Goal: Information Seeking & Learning: Learn about a topic

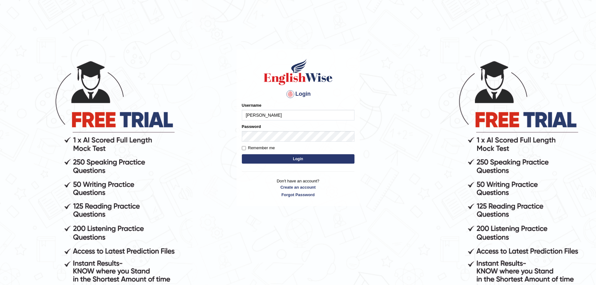
type input "andy_parramatta"
click at [275, 142] on form "Please fix the following errors: Username andy_parramatta Password Remember me …" at bounding box center [298, 133] width 113 height 63
click at [242, 154] on button "Login" at bounding box center [298, 158] width 113 height 9
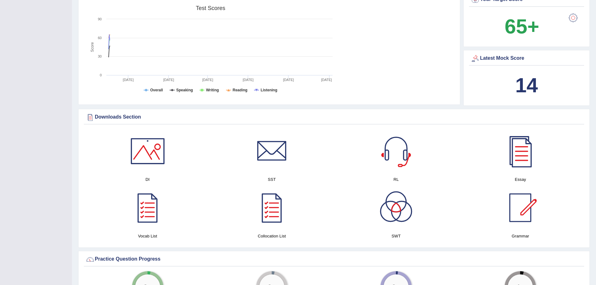
scroll to position [15, 0]
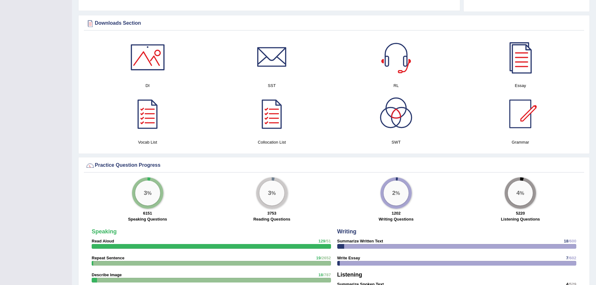
click at [38, 163] on div "Toggle navigation Home Practice Questions Speaking Practice Read Aloud Repeat S…" at bounding box center [298, 199] width 596 height 1086
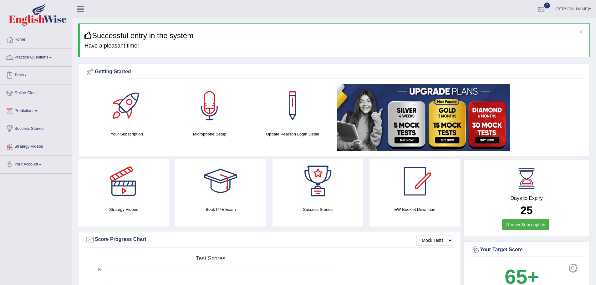
click at [37, 58] on link "Practice Questions" at bounding box center [35, 57] width 71 height 16
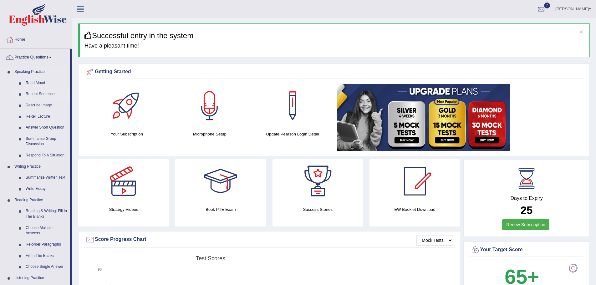
click at [44, 95] on link "Repeat Sentence" at bounding box center [46, 94] width 47 height 11
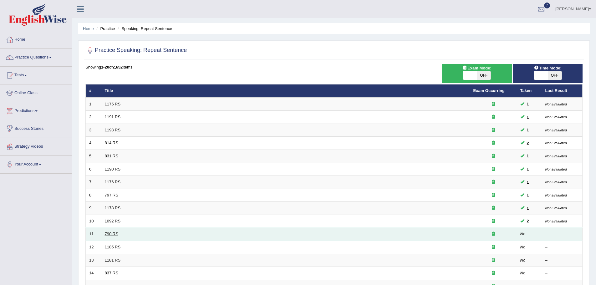
click at [113, 232] on link "790 RS" at bounding box center [111, 234] width 13 height 5
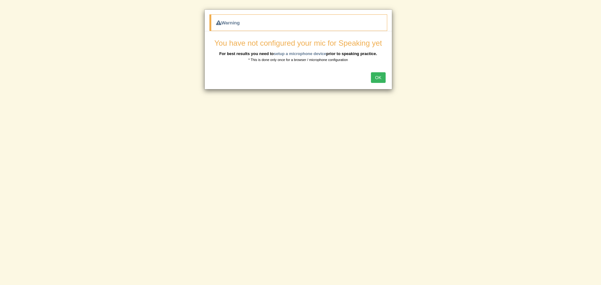
click at [379, 76] on button "OK" at bounding box center [378, 77] width 14 height 11
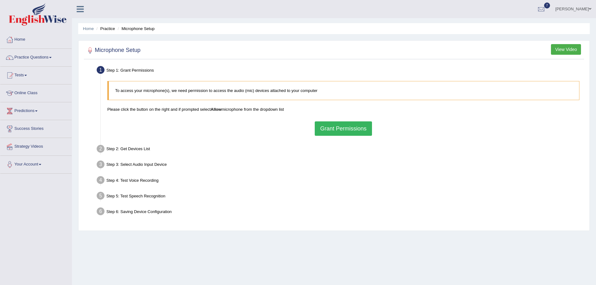
click at [365, 131] on button "Grant Permissions" at bounding box center [343, 128] width 57 height 14
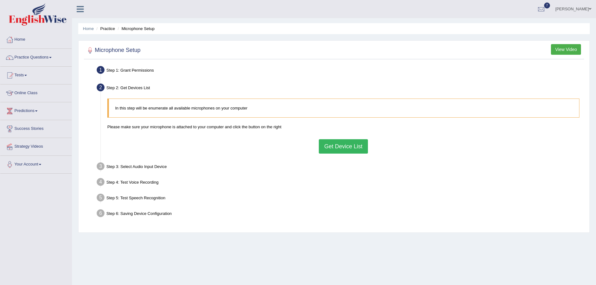
click at [340, 149] on button "Get Device List" at bounding box center [343, 146] width 49 height 14
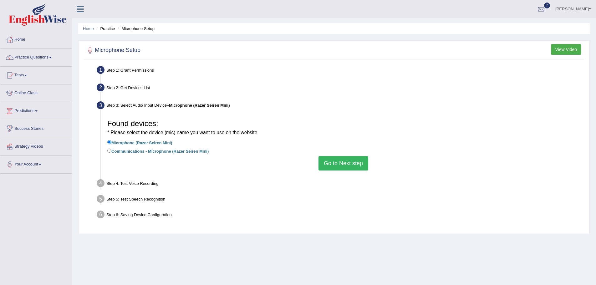
click at [176, 152] on label "Communications - Microphone (Razer Seiren Mini)" at bounding box center [157, 150] width 101 height 7
click at [111, 152] on input "Communications - Microphone (Razer Seiren Mini)" at bounding box center [109, 151] width 4 height 4
radio input "true"
click at [168, 145] on label "Microphone (Razer Seiren Mini)" at bounding box center [139, 142] width 65 height 7
drag, startPoint x: 139, startPoint y: 140, endPoint x: 146, endPoint y: 141, distance: 8.0
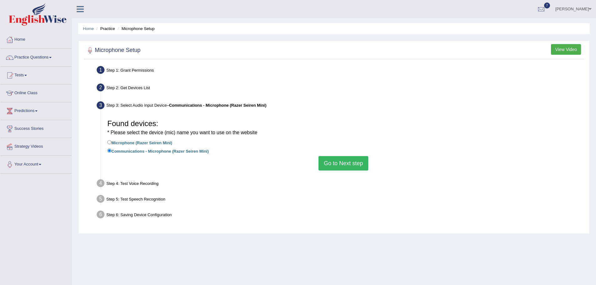
click at [140, 140] on label "Microphone (Razer Seiren Mini)" at bounding box center [139, 142] width 65 height 7
click at [117, 143] on label "Microphone (Razer Seiren Mini)" at bounding box center [139, 142] width 65 height 7
click at [111, 143] on input "Microphone (Razer Seiren Mini)" at bounding box center [109, 142] width 4 height 4
radio input "true"
click at [354, 159] on button "Go to Next step" at bounding box center [344, 163] width 50 height 14
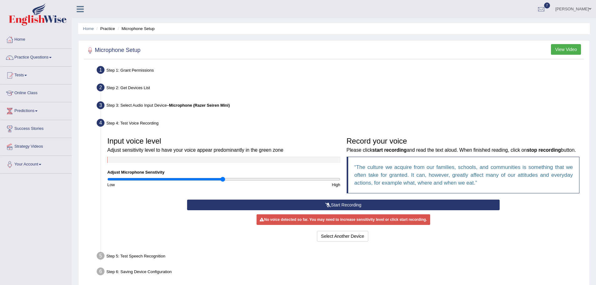
click at [347, 210] on button "Start Recording" at bounding box center [343, 205] width 313 height 11
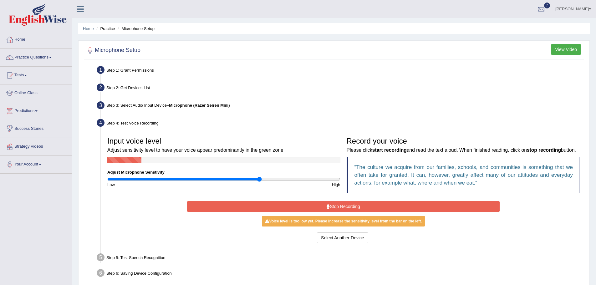
type input "1.32"
click at [260, 178] on input "range" at bounding box center [223, 179] width 233 height 5
click at [401, 212] on button "Stop Recording" at bounding box center [343, 206] width 313 height 11
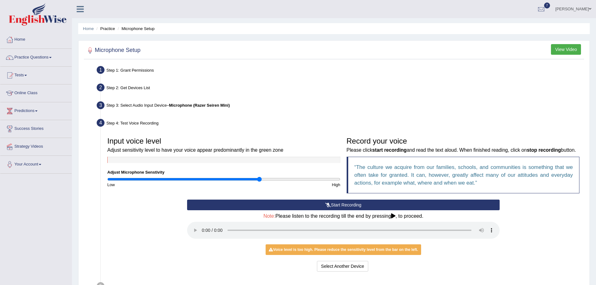
click at [381, 210] on button "Start Recording" at bounding box center [343, 205] width 313 height 11
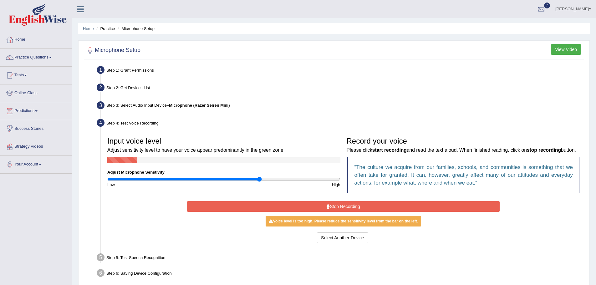
click at [304, 184] on div "High" at bounding box center [284, 185] width 120 height 6
click at [310, 178] on input "range" at bounding box center [223, 179] width 233 height 5
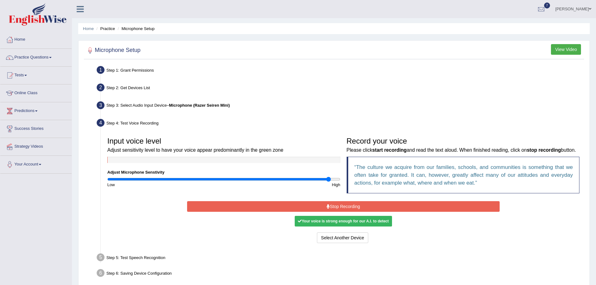
click at [328, 181] on input "range" at bounding box center [223, 179] width 233 height 5
click at [336, 179] on input "range" at bounding box center [223, 179] width 233 height 5
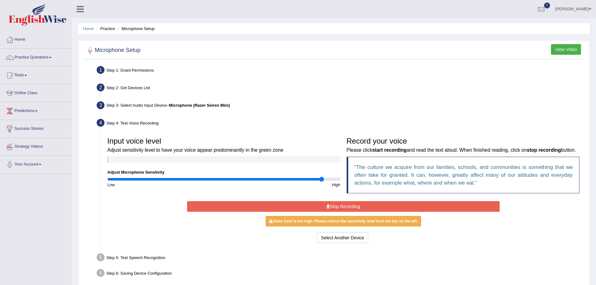
click at [322, 179] on input "range" at bounding box center [223, 179] width 233 height 5
click at [301, 180] on input "range" at bounding box center [223, 179] width 233 height 5
click at [264, 189] on div "Input voice level Adjust sensitivity level to have your voice appear predominan…" at bounding box center [343, 167] width 479 height 66
click at [270, 182] on div "High" at bounding box center [284, 185] width 120 height 6
type input "1.44"
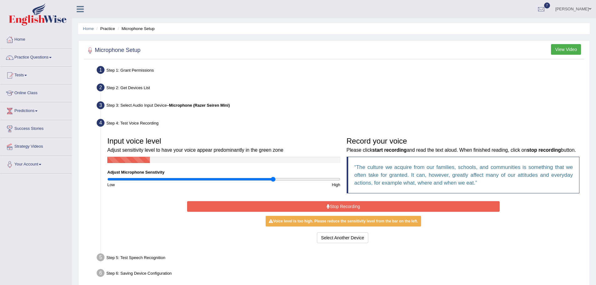
click at [274, 180] on input "range" at bounding box center [223, 179] width 233 height 5
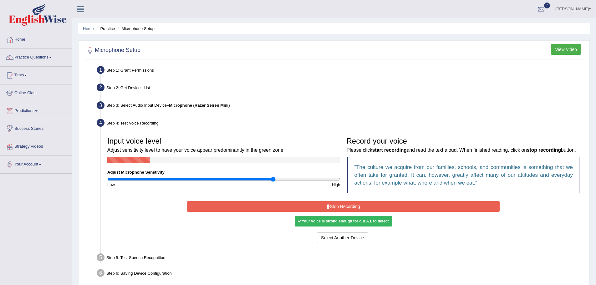
click at [410, 212] on button "Stop Recording" at bounding box center [343, 206] width 313 height 11
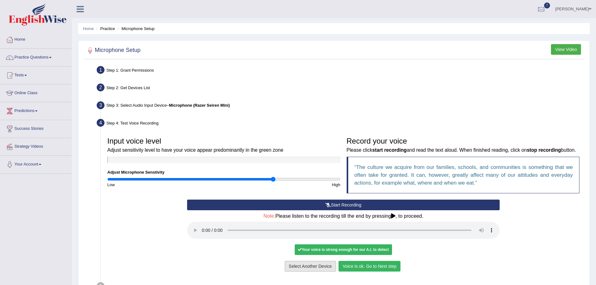
click at [358, 272] on button "Voice is ok. Go to Next step" at bounding box center [370, 266] width 62 height 11
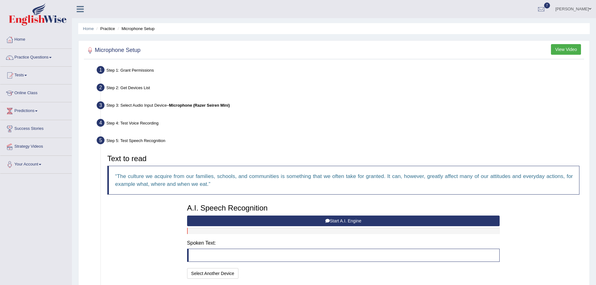
scroll to position [31, 0]
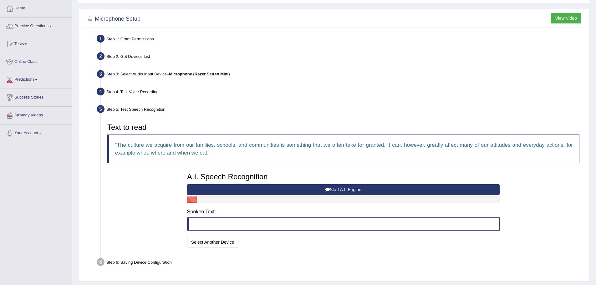
click at [313, 192] on button "Start A.I. Engine" at bounding box center [343, 189] width 313 height 11
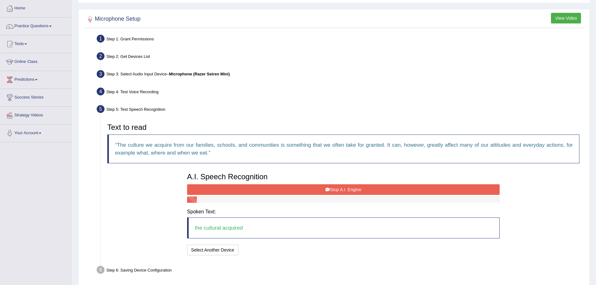
click at [313, 192] on button "Stop A.I. Engine" at bounding box center [343, 189] width 313 height 11
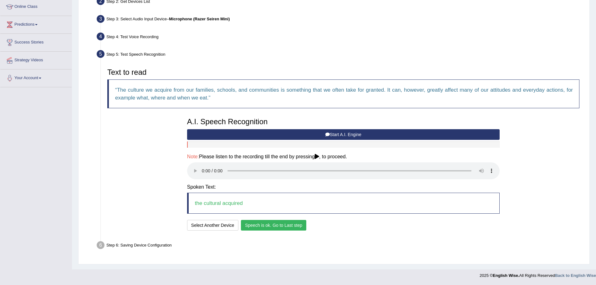
click at [282, 224] on button "Speech is ok. Go to Last step" at bounding box center [273, 225] width 65 height 11
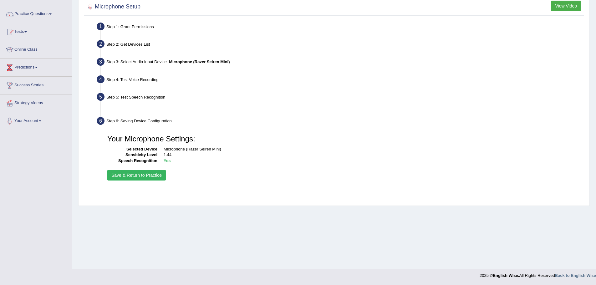
scroll to position [44, 0]
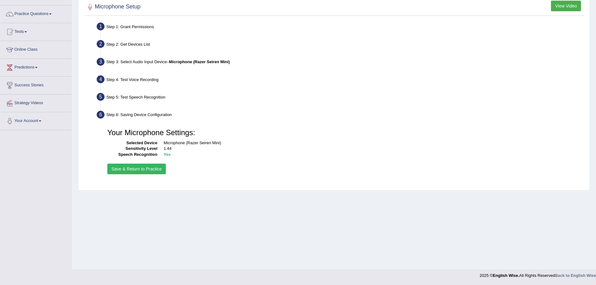
click at [146, 171] on button "Save & Return to Practice" at bounding box center [136, 169] width 59 height 11
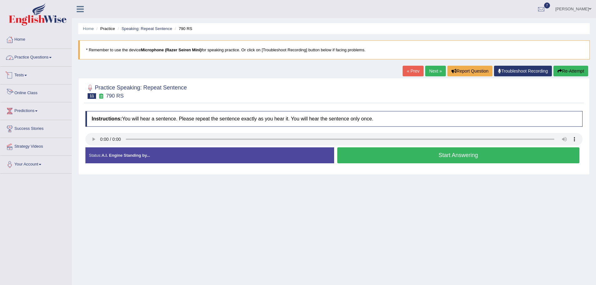
click at [42, 64] on li "Practice Questions Speaking Practice Read Aloud Repeat Sentence Describe Image …" at bounding box center [35, 58] width 71 height 18
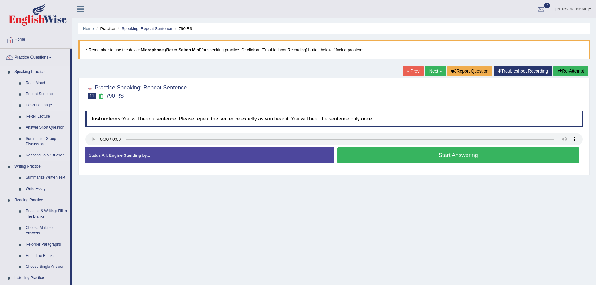
click at [49, 106] on link "Describe Image" at bounding box center [46, 105] width 47 height 11
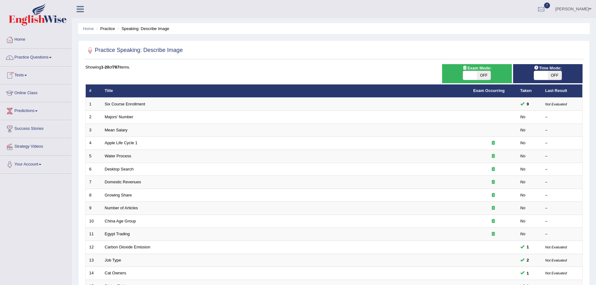
click at [34, 60] on link "Practice Questions" at bounding box center [35, 57] width 71 height 16
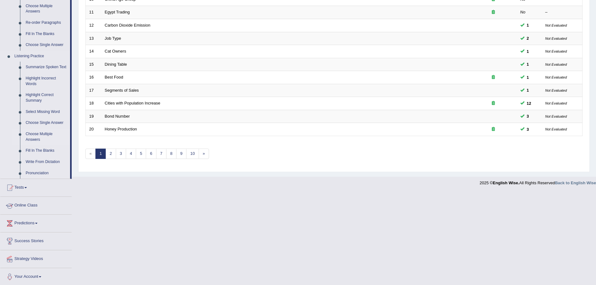
scroll to position [223, 0]
click at [51, 159] on link "Write From Dictation" at bounding box center [46, 160] width 47 height 11
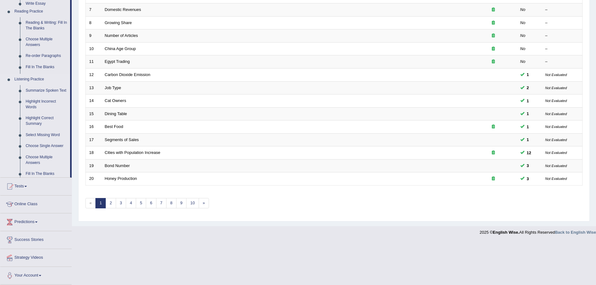
scroll to position [129, 0]
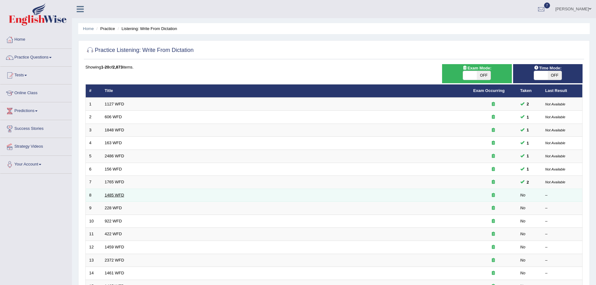
click at [110, 193] on link "1485 WFD" at bounding box center [114, 195] width 19 height 5
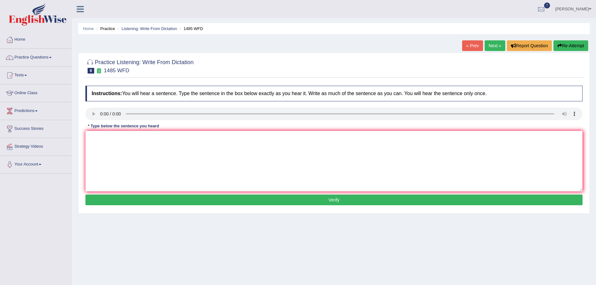
click at [105, 130] on div "Instructions: You will hear a sentence. Type the sentence in the box below exac…" at bounding box center [334, 147] width 501 height 128
click at [114, 136] on textarea at bounding box center [333, 161] width 497 height 61
type textarea "c"
click at [115, 137] on textarea "Course work gives students an opportunity to." at bounding box center [333, 161] width 497 height 61
type textarea "Course work works give gives students an opportunity to."
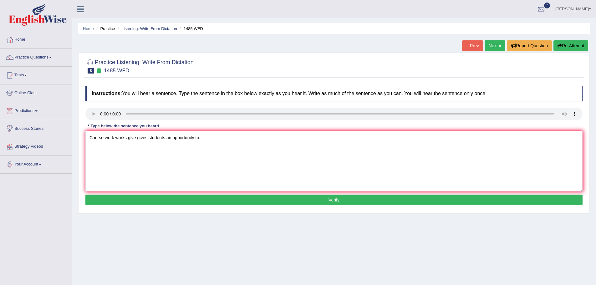
click at [137, 202] on button "Verify" at bounding box center [333, 200] width 497 height 11
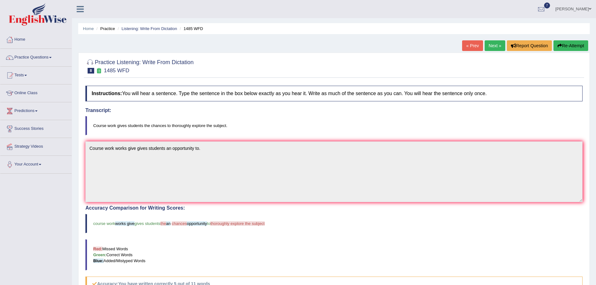
click at [565, 46] on button "Re-Attempt" at bounding box center [571, 45] width 35 height 11
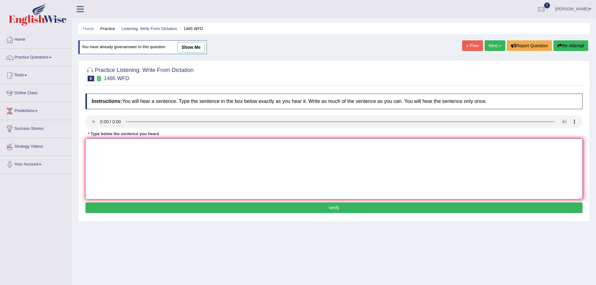
click at [289, 172] on textarea at bounding box center [333, 169] width 497 height 61
click at [111, 150] on textarea at bounding box center [333, 169] width 497 height 61
click at [138, 148] on textarea "Course gives students a chance of furtherly explore explores the subject subjec…" at bounding box center [333, 169] width 497 height 61
type textarea "Course gives students a chances chance of furtherly explore explores the subjec…"
click at [191, 208] on button "Verify" at bounding box center [333, 208] width 497 height 11
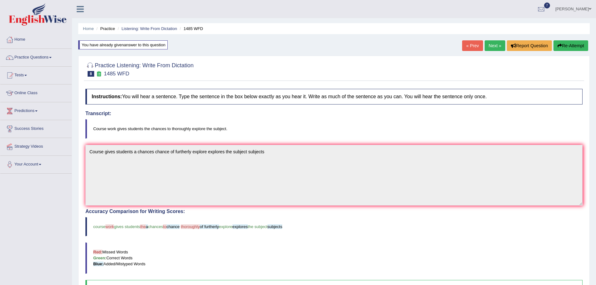
click at [494, 45] on link "Next »" at bounding box center [495, 45] width 21 height 11
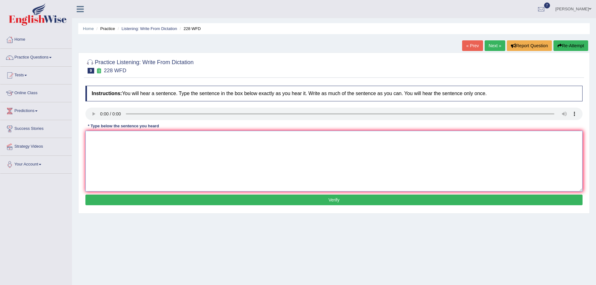
click at [182, 161] on textarea at bounding box center [333, 161] width 497 height 61
click at [108, 142] on textarea at bounding box center [333, 161] width 497 height 61
click at [126, 139] on textarea "Computer science has become an university popular degree course courses" at bounding box center [333, 161] width 497 height 61
click at [270, 145] on textarea "Computer science sciences has become an university popular degree course courses" at bounding box center [333, 161] width 497 height 61
type textarea "Computer science sciences has become an university popular degree course course…"
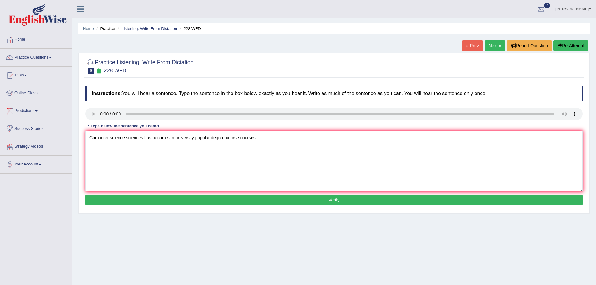
click at [276, 202] on button "Verify" at bounding box center [333, 200] width 497 height 11
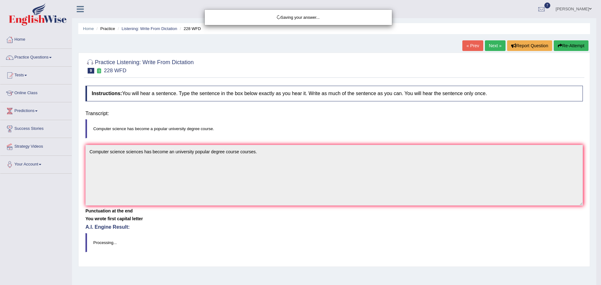
click at [277, 200] on body "Toggle navigation Home Practice Questions Speaking Practice Read Aloud Repeat S…" at bounding box center [300, 142] width 601 height 285
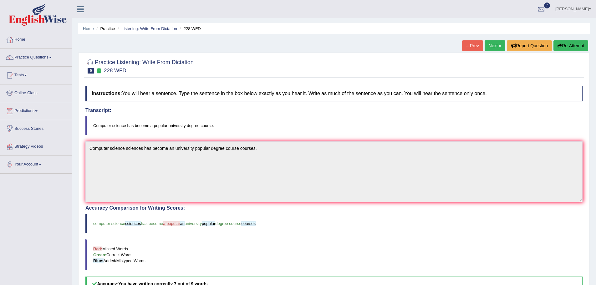
click at [497, 43] on link "Next »" at bounding box center [495, 45] width 21 height 11
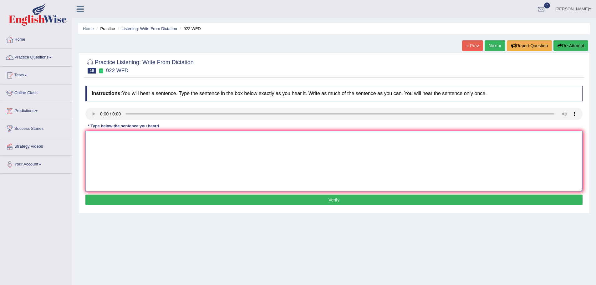
click at [292, 150] on textarea at bounding box center [333, 161] width 497 height 61
click at [111, 146] on textarea at bounding box center [333, 161] width 497 height 61
type textarea "Students who are attending to the coference must sign up to the form first."
click at [161, 198] on button "Verify" at bounding box center [333, 200] width 497 height 11
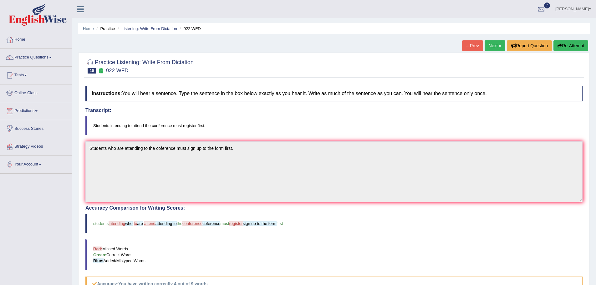
click at [575, 47] on button "Re-Attempt" at bounding box center [571, 45] width 35 height 11
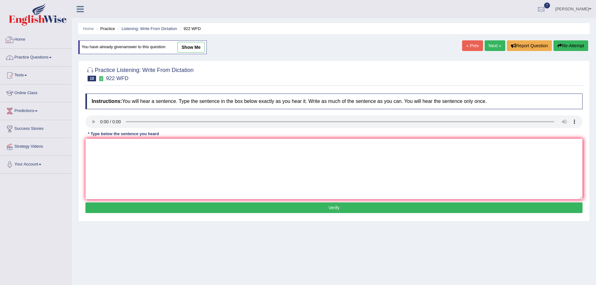
click at [32, 45] on link "Home" at bounding box center [35, 39] width 71 height 16
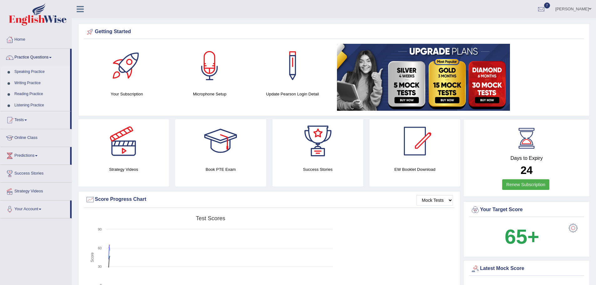
click at [36, 70] on link "Speaking Practice" at bounding box center [41, 71] width 59 height 11
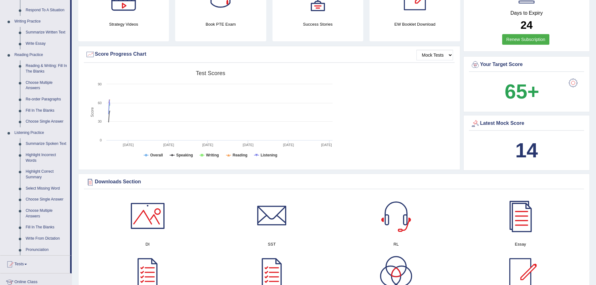
scroll to position [157, 0]
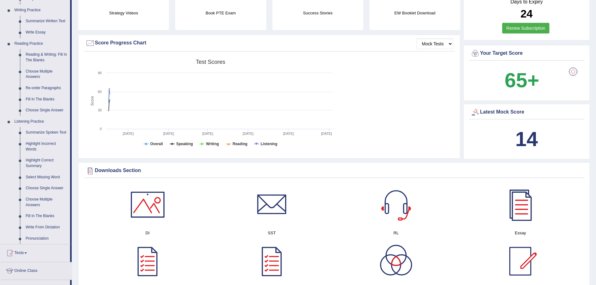
click at [52, 132] on link "Summarize Spoken Text" at bounding box center [46, 132] width 47 height 11
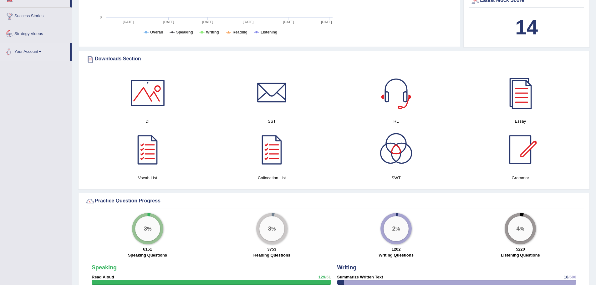
scroll to position [316, 0]
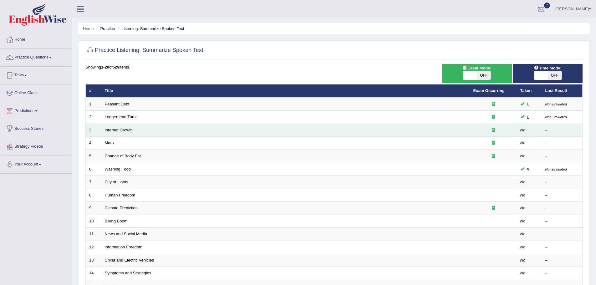
click at [120, 131] on link "Internet Growth" at bounding box center [119, 130] width 28 height 5
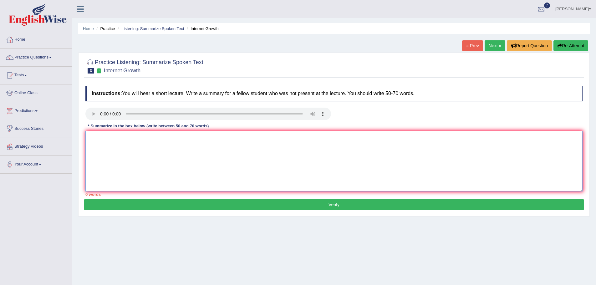
click at [107, 143] on textarea at bounding box center [333, 161] width 497 height 61
type textarea "T"
type textarea "R"
type textarea "Internet Growth I"
